Goal: Transaction & Acquisition: Subscribe to service/newsletter

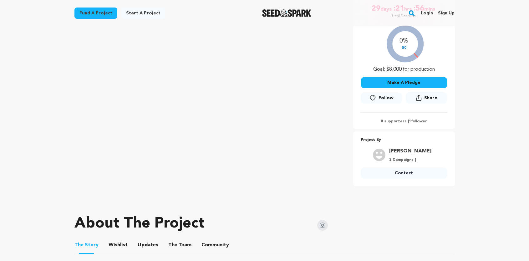
scroll to position [151, 0]
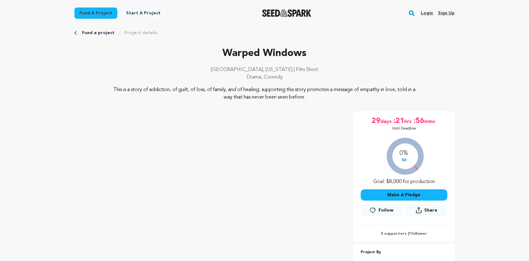
scroll to position [0, 0]
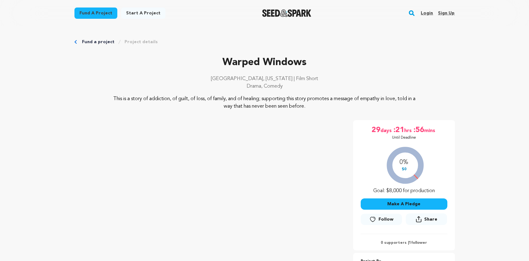
click at [446, 13] on link "Sign up" at bounding box center [446, 13] width 17 height 10
click at [426, 11] on link "Login" at bounding box center [427, 13] width 12 height 10
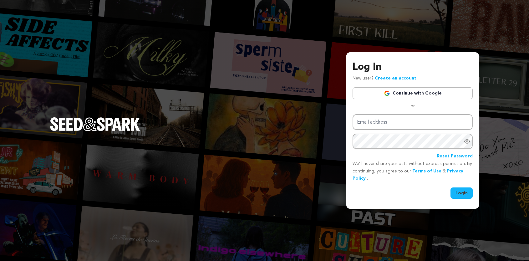
click at [420, 94] on link "Continue with Google" at bounding box center [413, 93] width 120 height 12
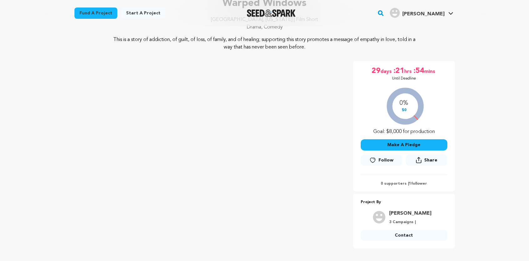
scroll to position [105, 0]
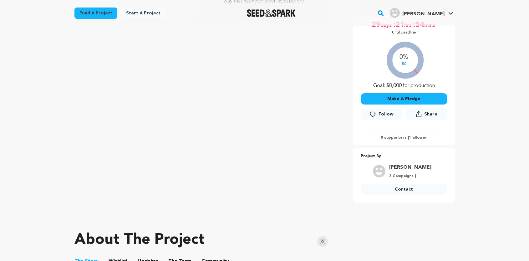
click at [373, 115] on icon at bounding box center [372, 114] width 7 height 6
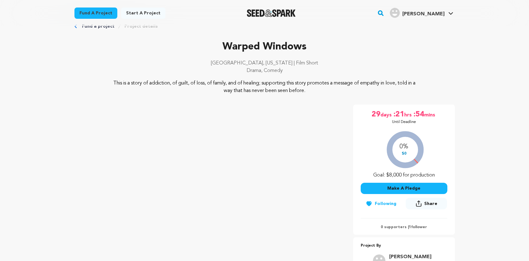
scroll to position [0, 0]
